Goal: Task Accomplishment & Management: Manage account settings

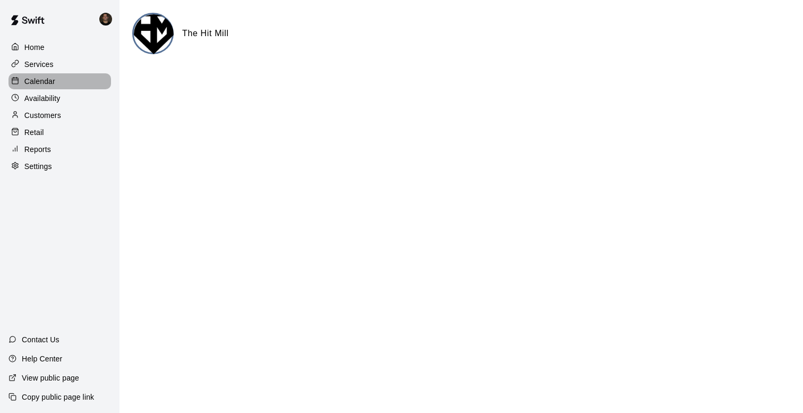
click at [56, 83] on div "Calendar" at bounding box center [60, 81] width 103 height 16
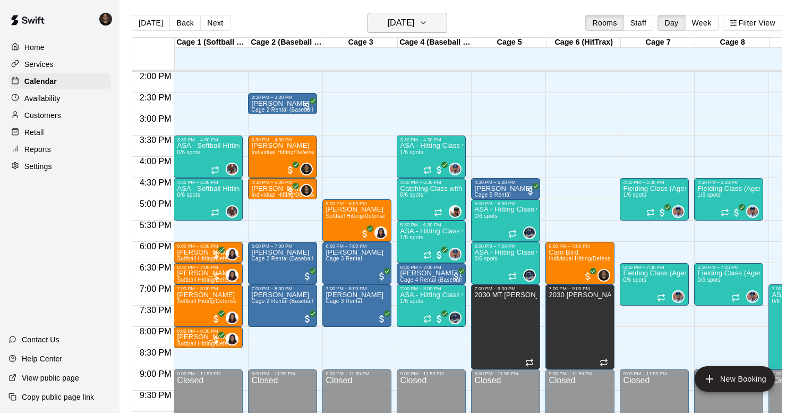
click at [412, 24] on h6 "[DATE]" at bounding box center [400, 22] width 27 height 15
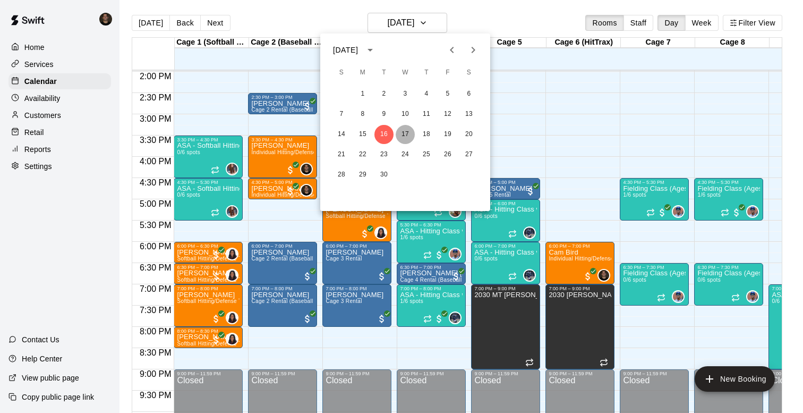
click at [410, 133] on button "17" at bounding box center [405, 134] width 19 height 19
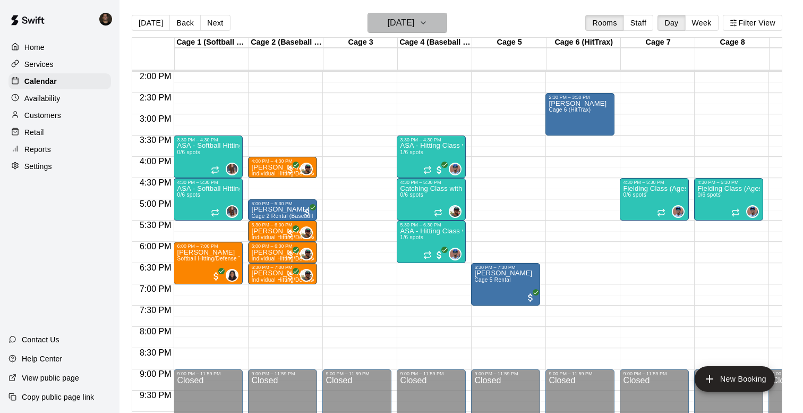
click at [414, 24] on h6 "[DATE]" at bounding box center [400, 22] width 27 height 15
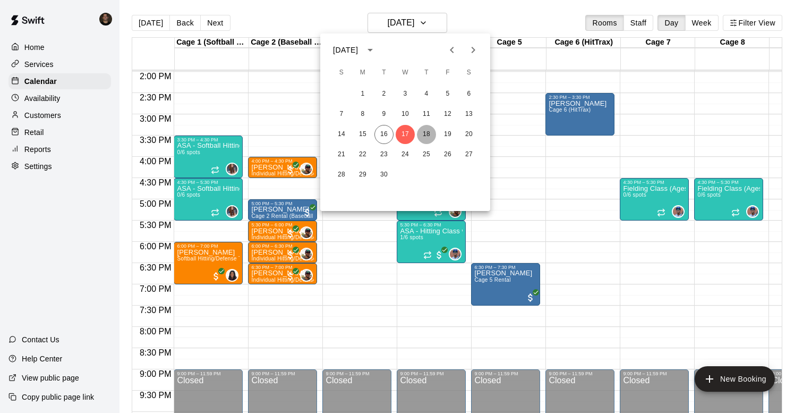
click at [428, 134] on button "18" at bounding box center [426, 134] width 19 height 19
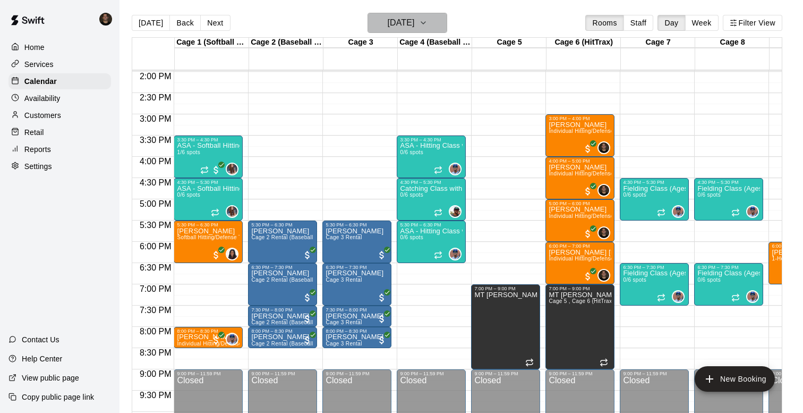
click at [432, 31] on button "[DATE]" at bounding box center [408, 23] width 80 height 20
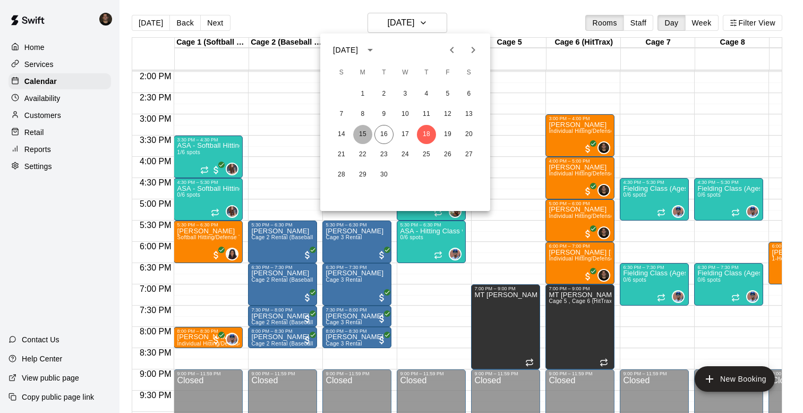
click at [367, 133] on button "15" at bounding box center [362, 134] width 19 height 19
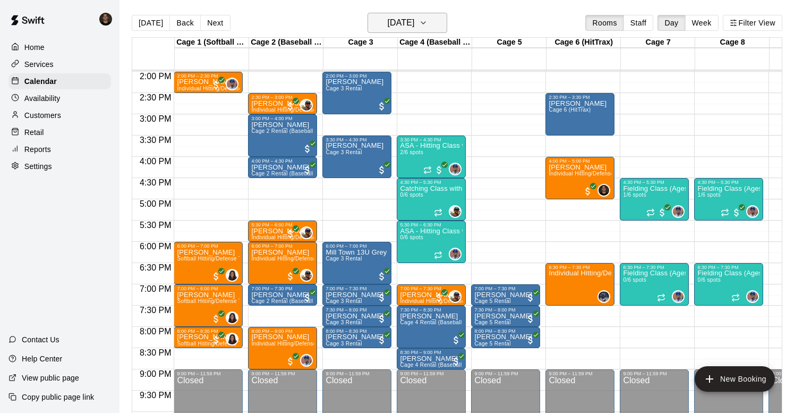
click at [428, 18] on icon "button" at bounding box center [423, 22] width 9 height 13
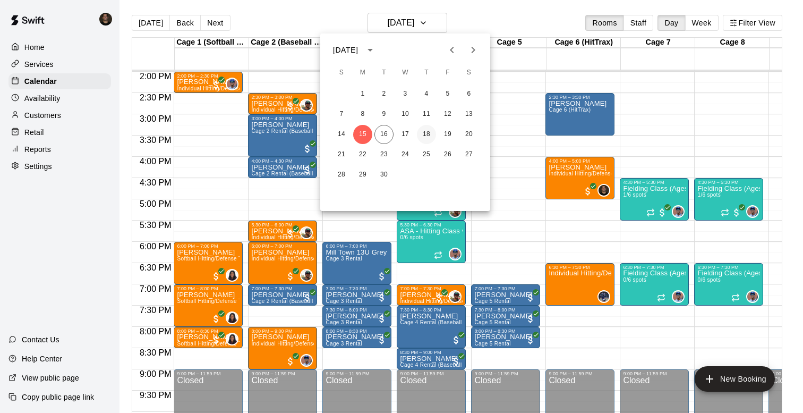
click at [428, 136] on button "18" at bounding box center [426, 134] width 19 height 19
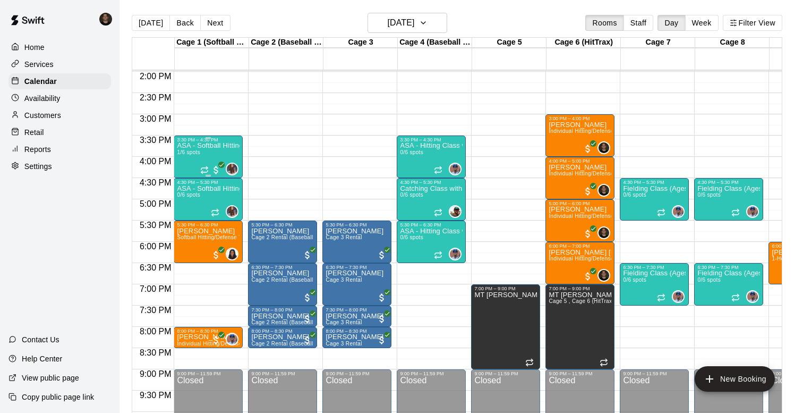
click at [202, 156] on div "ASA - Softball Hitting Class with [PERSON_NAME] (8U-10U) 1/6 spots" at bounding box center [208, 348] width 63 height 413
click at [187, 181] on img "edit" at bounding box center [188, 179] width 12 height 12
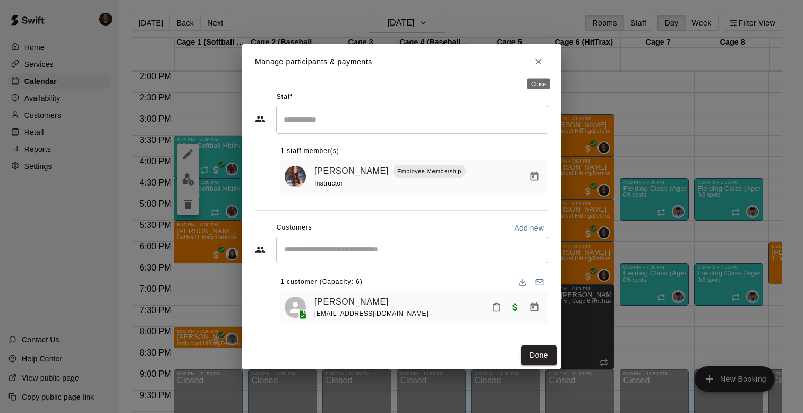
click at [541, 59] on icon "Close" at bounding box center [539, 61] width 6 height 6
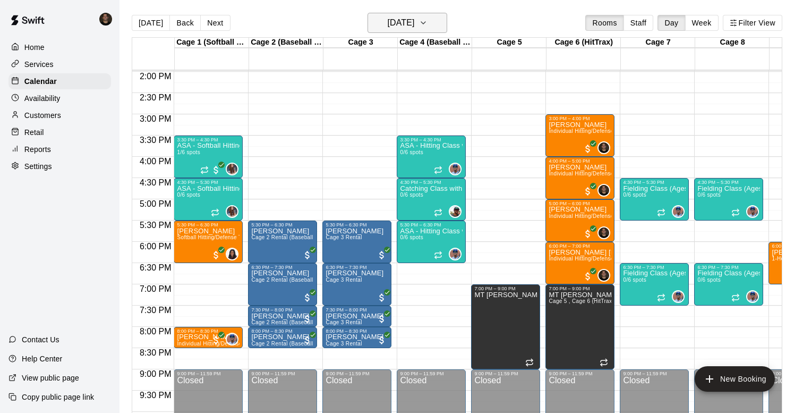
click at [428, 28] on icon "button" at bounding box center [423, 22] width 9 height 13
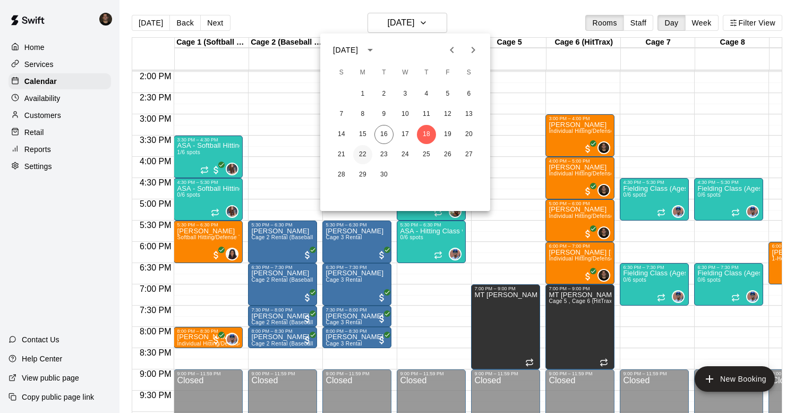
click at [360, 150] on button "22" at bounding box center [362, 154] width 19 height 19
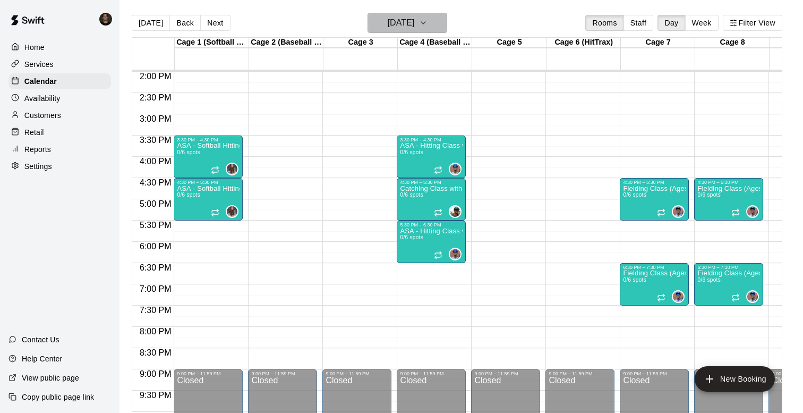
click at [428, 27] on icon "button" at bounding box center [423, 22] width 9 height 13
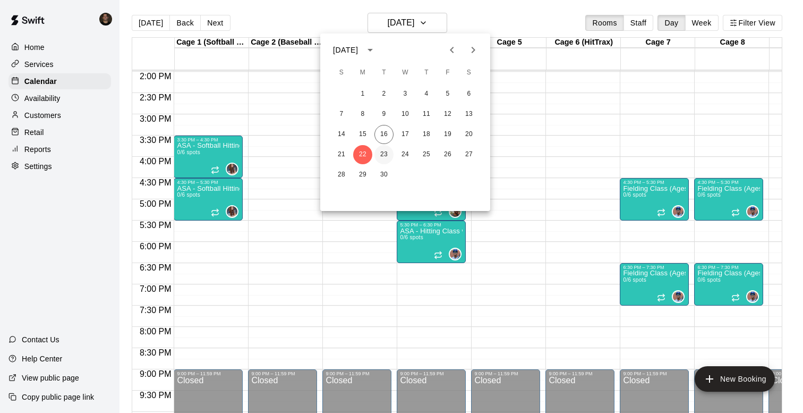
click at [381, 156] on button "23" at bounding box center [384, 154] width 19 height 19
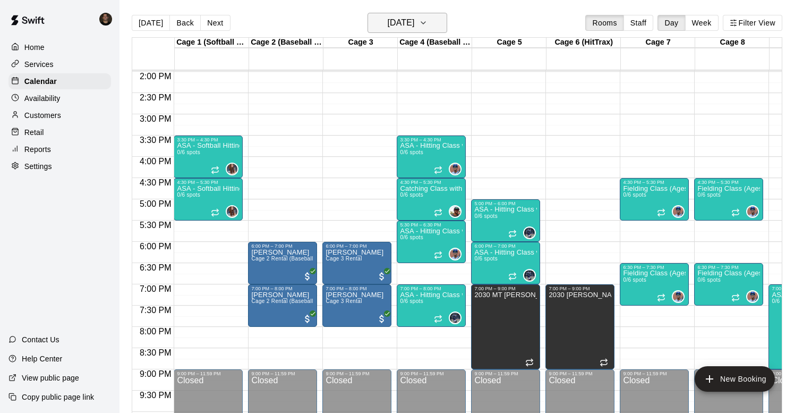
click at [374, 32] on button "[DATE]" at bounding box center [408, 23] width 80 height 20
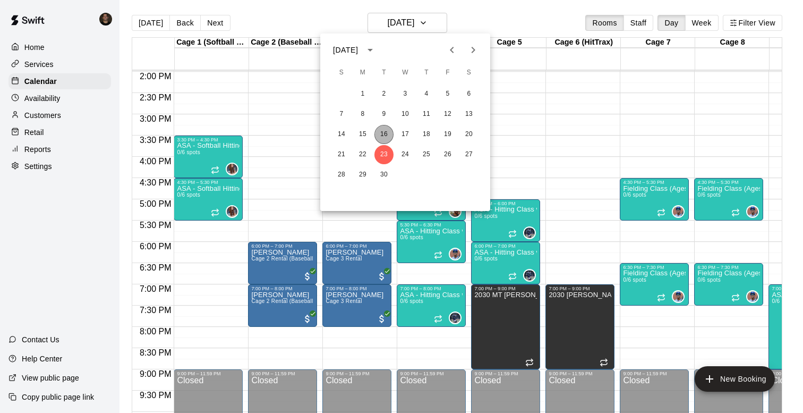
click at [381, 131] on button "16" at bounding box center [384, 134] width 19 height 19
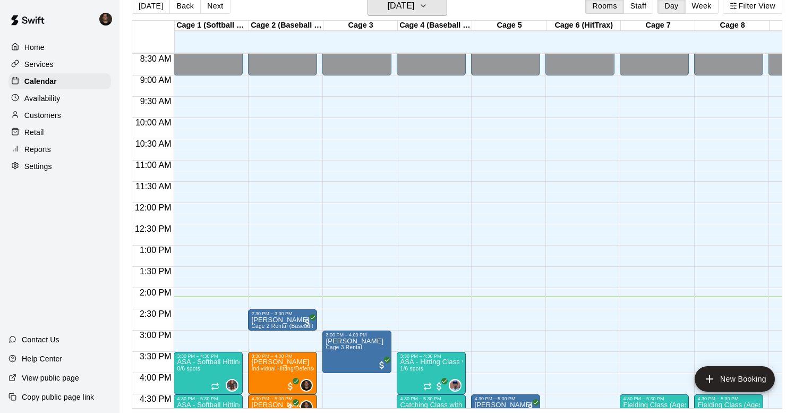
scroll to position [512, 0]
